Goal: Transaction & Acquisition: Purchase product/service

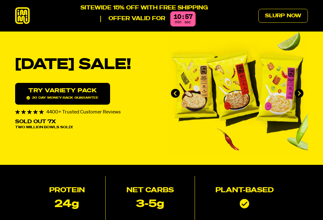
scroll to position [9, 0]
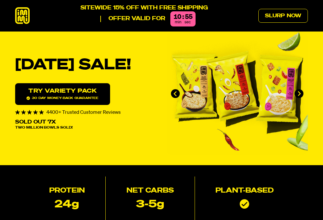
click at [249, 102] on img "1 of 4" at bounding box center [237, 93] width 141 height 123
click at [72, 103] on link "Try variety Pack 30 day money-back guarantee" at bounding box center [62, 94] width 95 height 22
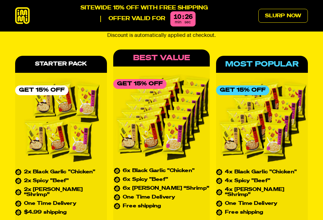
scroll to position [2586, 0]
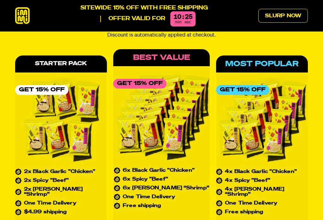
click at [251, 85] on div "Get 15% Off" at bounding box center [242, 90] width 53 height 10
click at [268, 56] on div "Most Popular Get 15% Off 4x Black Garlic "Chicken" 4x Spicy "Beef" 4x Tom Yum “…" at bounding box center [262, 172] width 92 height 232
click at [246, 85] on div "Get 15% Off" at bounding box center [242, 90] width 53 height 10
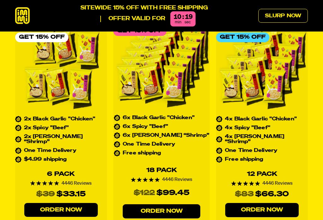
scroll to position [2638, 0]
click at [265, 203] on link "Order Now" at bounding box center [262, 210] width 74 height 14
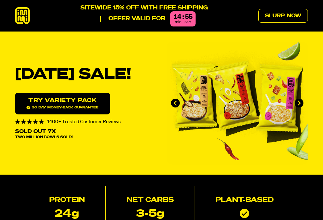
scroll to position [2596, 0]
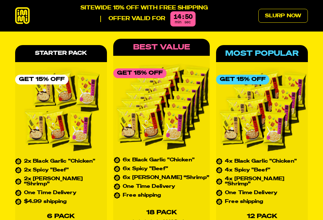
click at [264, 45] on div "Most Popular" at bounding box center [262, 53] width 92 height 17
click at [282, 17] on link "Slurp Now" at bounding box center [283, 16] width 50 height 14
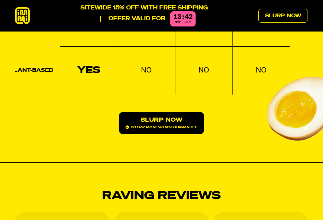
scroll to position [886, 0]
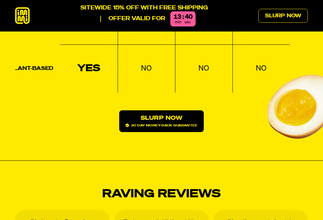
click at [159, 110] on link "Slurp Now 30 day money-back guarantee" at bounding box center [161, 121] width 85 height 22
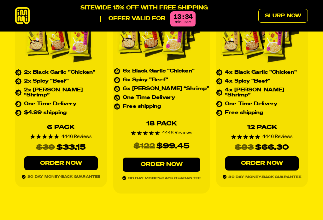
scroll to position [2685, 0]
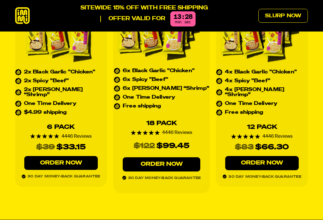
click at [59, 156] on link "Order Now" at bounding box center [61, 163] width 74 height 14
